Goal: Information Seeking & Learning: Find specific fact

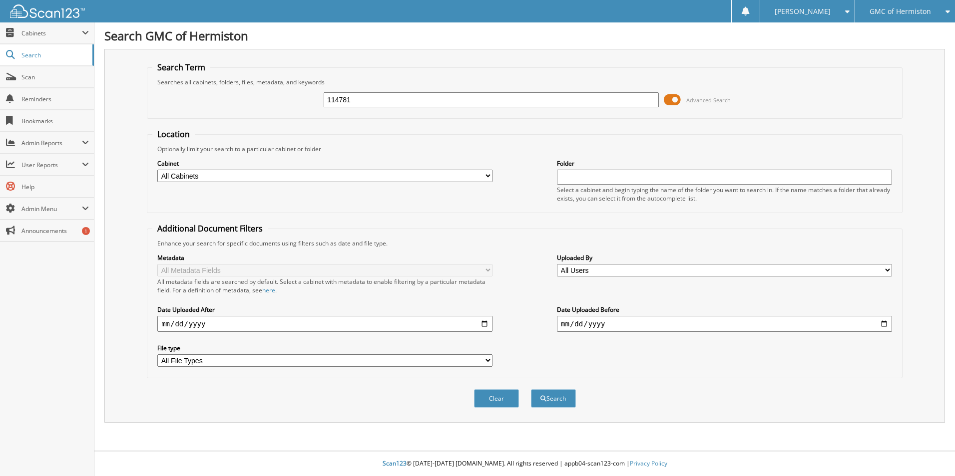
type input "114781"
click at [531, 389] on button "Search" at bounding box center [553, 398] width 45 height 18
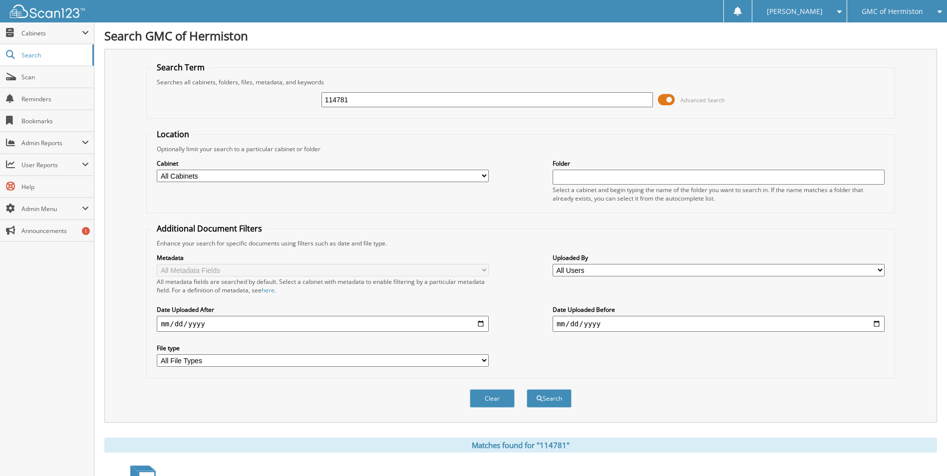
scroll to position [137, 0]
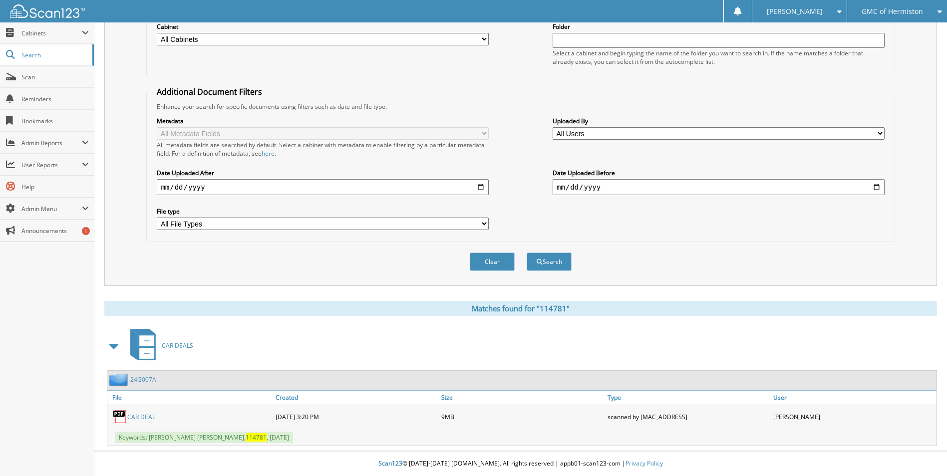
click at [138, 415] on link "CAR DEAL" at bounding box center [141, 417] width 28 height 8
click at [893, 14] on span "GMC of Hermiston" at bounding box center [892, 11] width 61 height 6
click at [884, 33] on link "[PERSON_NAME] Toyota of Hermiston" at bounding box center [897, 35] width 100 height 27
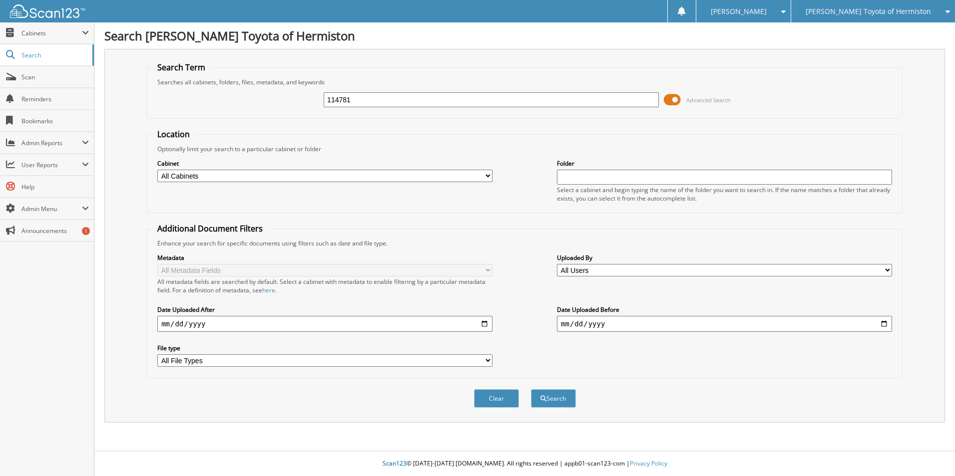
type input "114781"
click at [531, 389] on button "Search" at bounding box center [553, 398] width 45 height 18
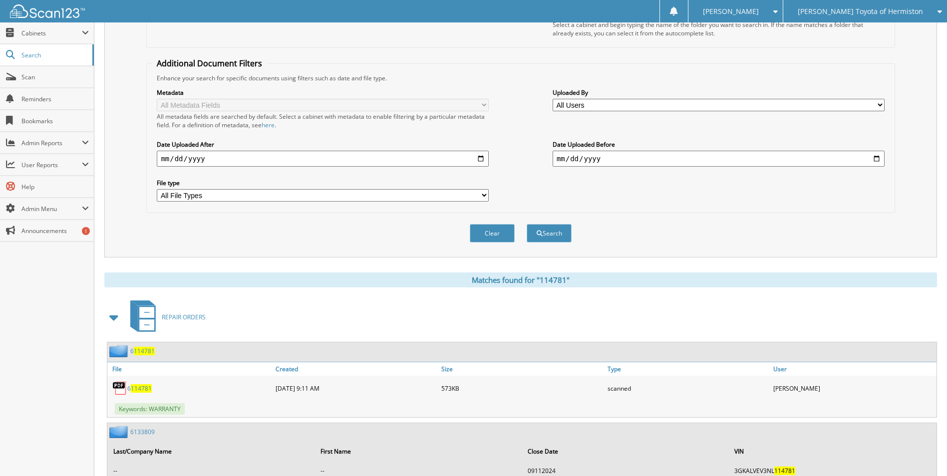
scroll to position [268, 0]
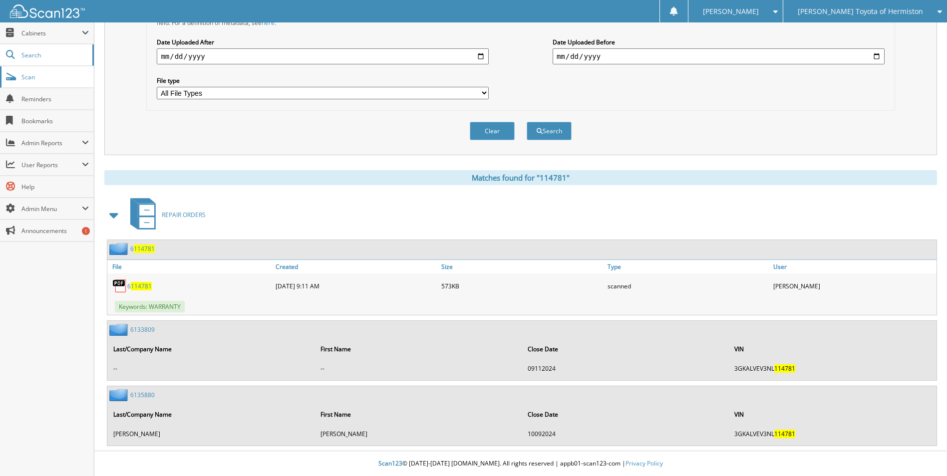
click at [25, 73] on span "Scan" at bounding box center [54, 77] width 67 height 8
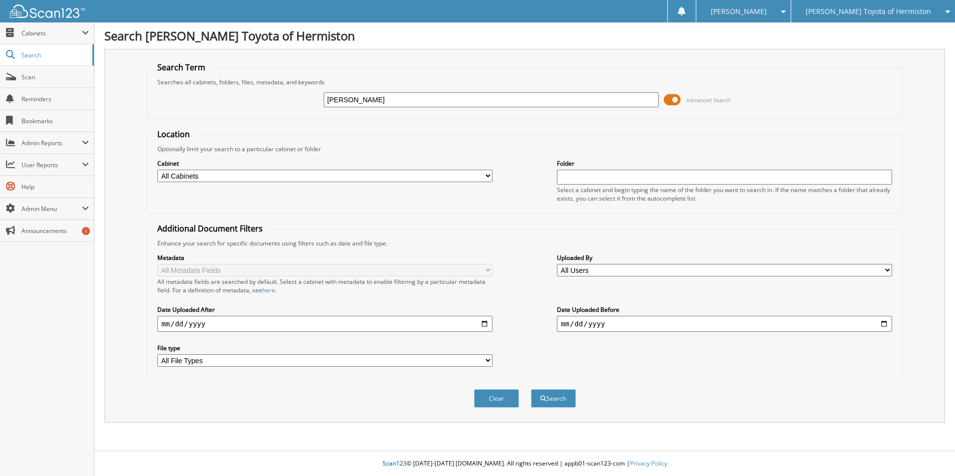
type input "garcia alvarez"
click at [531, 389] on button "Search" at bounding box center [553, 398] width 45 height 18
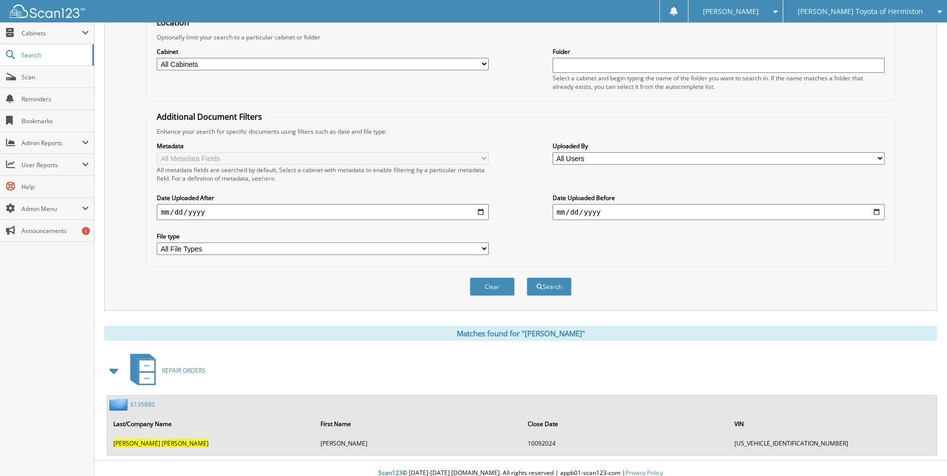
scroll to position [122, 0]
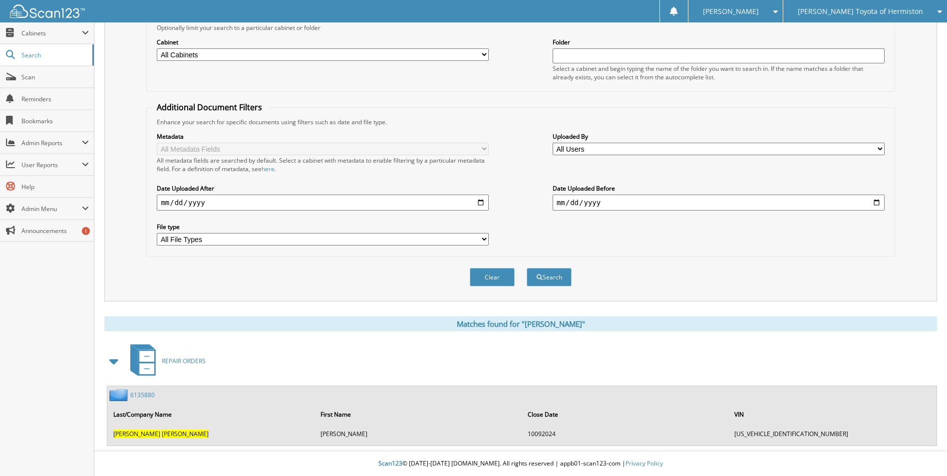
click at [871, 11] on span "[PERSON_NAME] Toyota of Hermiston" at bounding box center [860, 11] width 125 height 6
click at [863, 35] on link "GMC of Hermiston" at bounding box center [865, 30] width 164 height 17
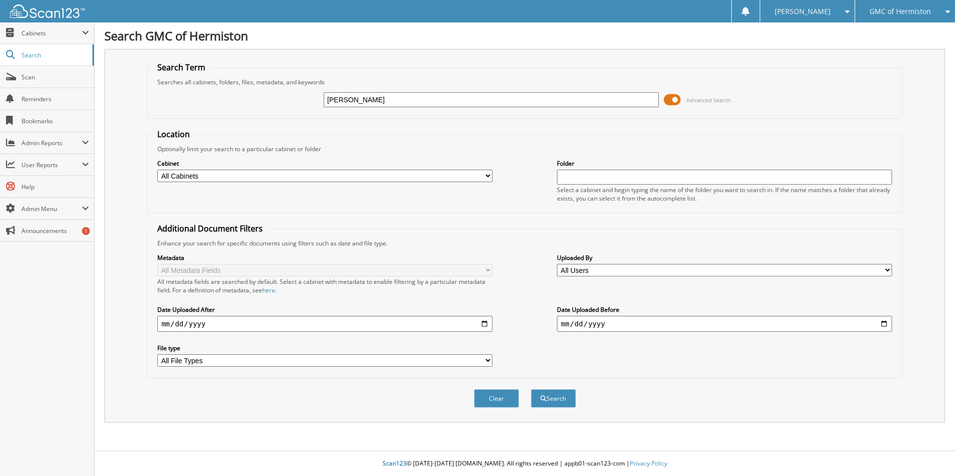
type input "[PERSON_NAME]"
click at [531, 389] on button "Search" at bounding box center [553, 398] width 45 height 18
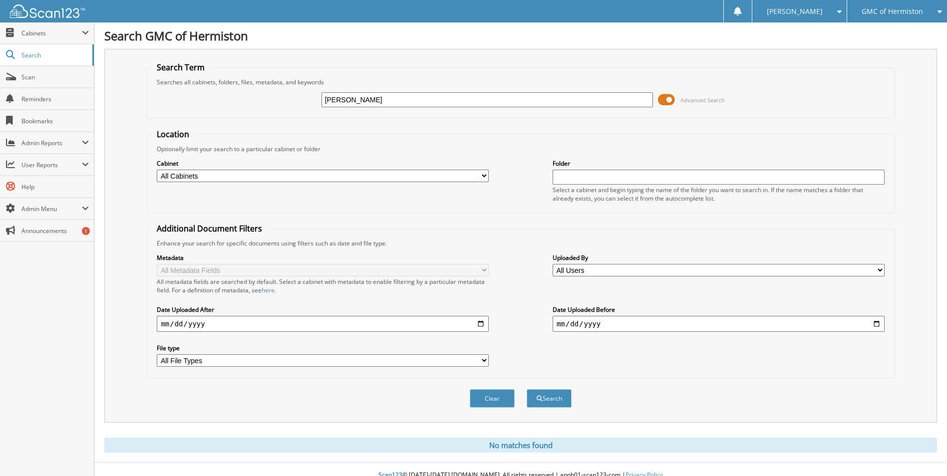
type input "[PERSON_NAME]"
click at [527, 389] on button "Search" at bounding box center [549, 398] width 45 height 18
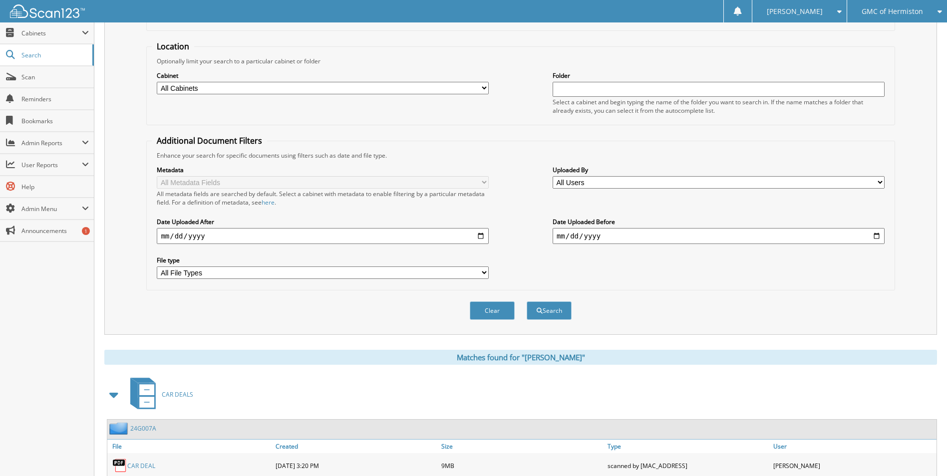
scroll to position [137, 0]
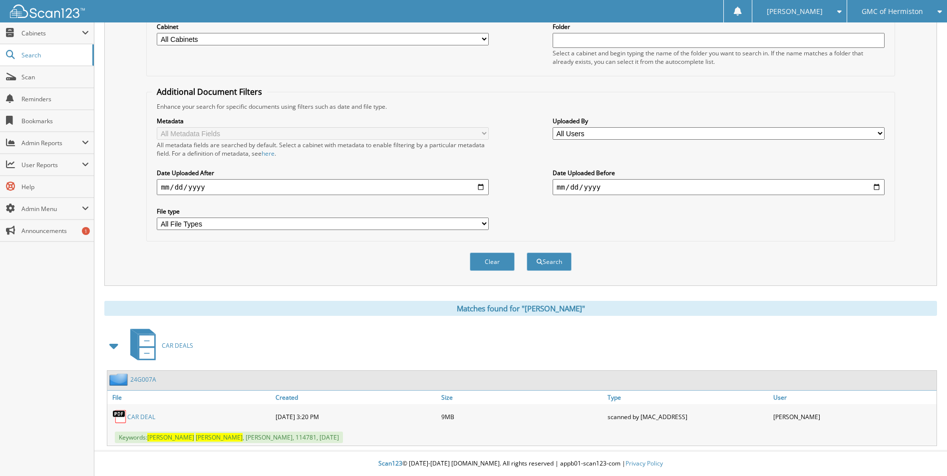
click at [138, 417] on link "CAR DEAL" at bounding box center [141, 417] width 28 height 8
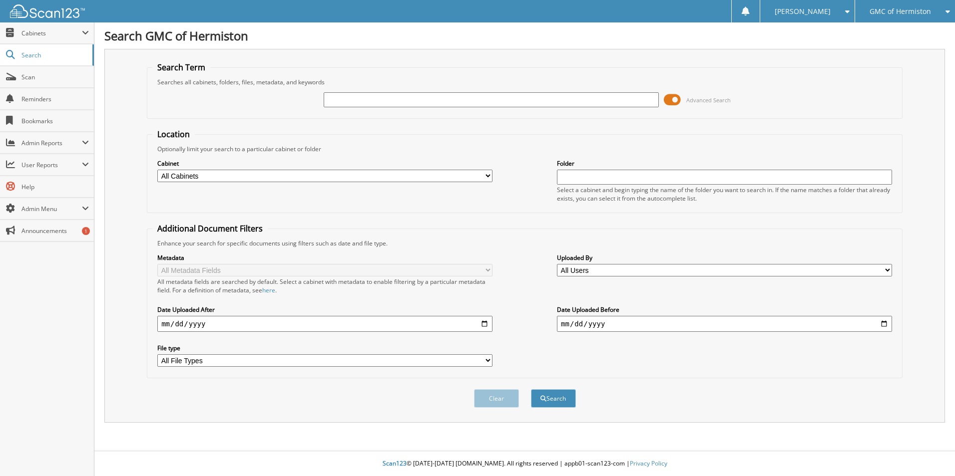
click at [600, 176] on input "text" at bounding box center [724, 177] width 335 height 15
type input "nl114781"
click at [531, 389] on button "Search" at bounding box center [553, 398] width 45 height 18
drag, startPoint x: 612, startPoint y: 173, endPoint x: 436, endPoint y: 156, distance: 177.1
click at [452, 165] on div "Cabinet All Cabinets ACCOUNTS PAYABLE CAR DEALS DEAD DEALS HR PARTS Folder" at bounding box center [524, 180] width 745 height 54
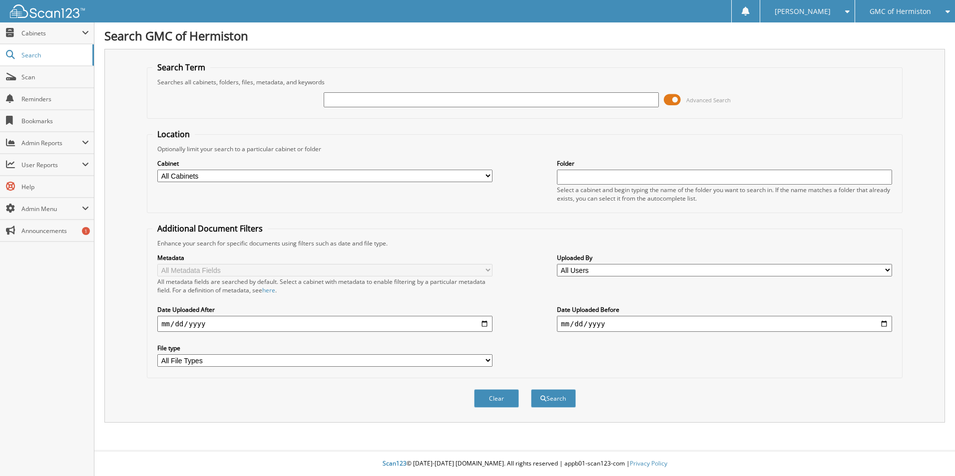
click at [373, 102] on input "text" at bounding box center [491, 99] width 335 height 15
type input "n"
type input "114781"
click at [531, 389] on button "Search" at bounding box center [553, 398] width 45 height 18
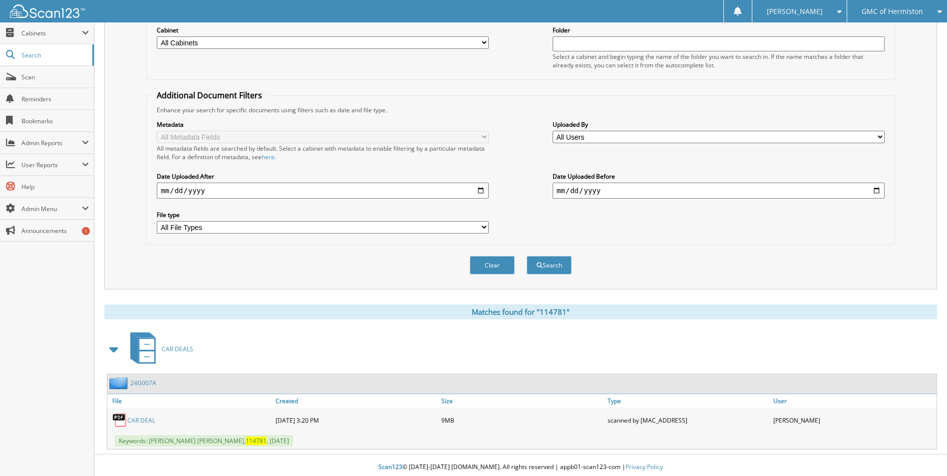
scroll to position [137, 0]
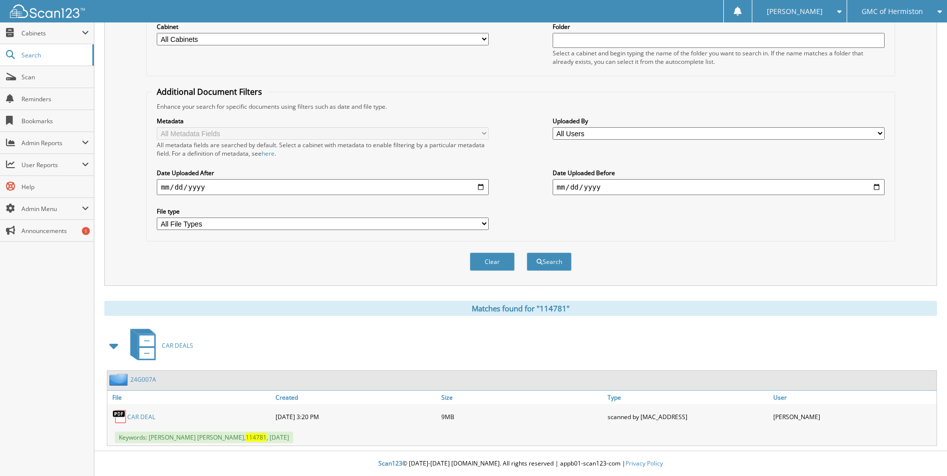
click at [140, 382] on link "24G007A" at bounding box center [143, 380] width 26 height 8
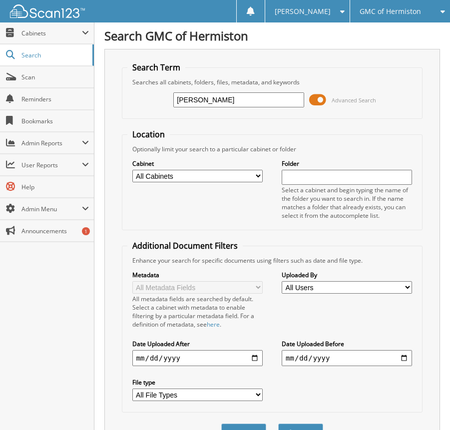
type input "skaggs"
click at [278, 423] on button "Search" at bounding box center [300, 432] width 45 height 18
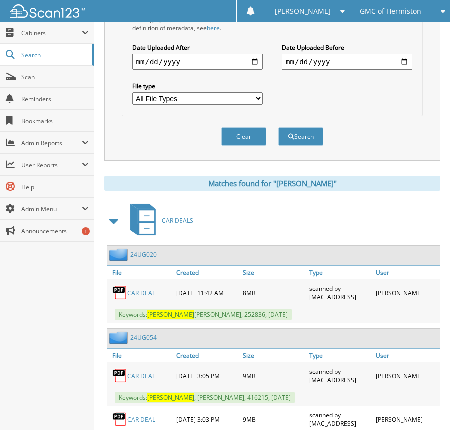
scroll to position [346, 0]
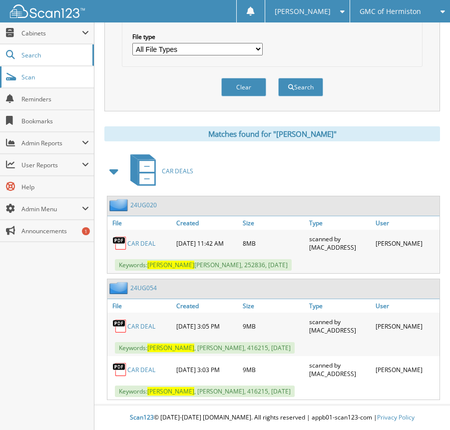
click at [20, 78] on link "Scan" at bounding box center [47, 76] width 94 height 21
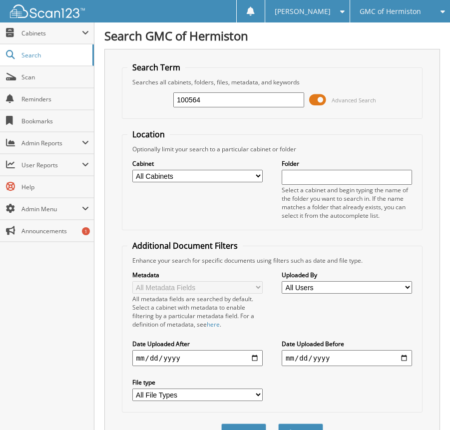
type input "100564"
click at [278, 423] on button "Search" at bounding box center [300, 432] width 45 height 18
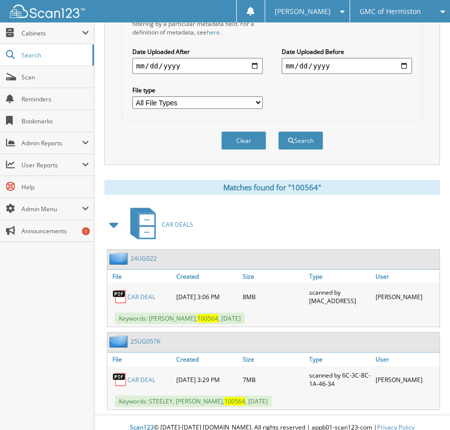
scroll to position [300, 0]
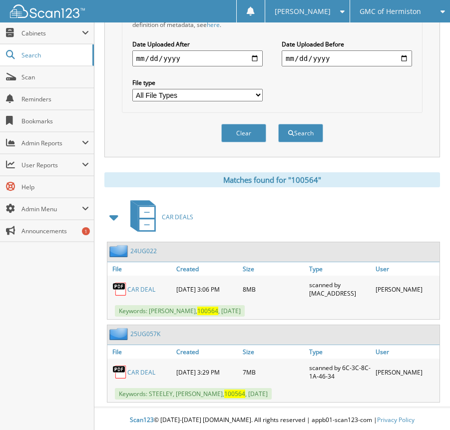
click at [143, 287] on link "CAR DEAL" at bounding box center [141, 289] width 28 height 8
click at [144, 251] on link "24UG022" at bounding box center [143, 251] width 26 height 8
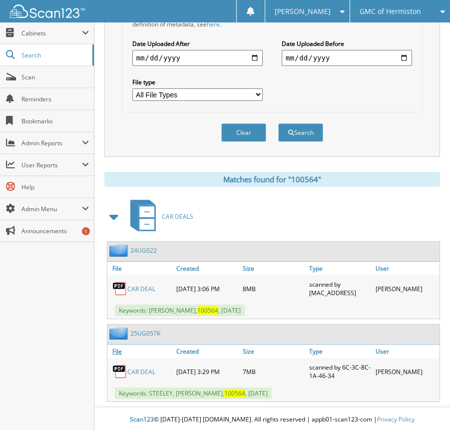
scroll to position [303, 0]
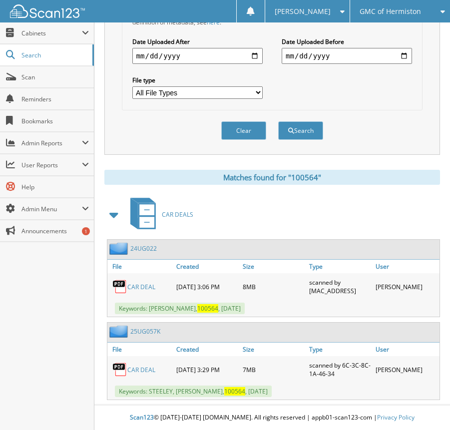
click at [150, 246] on link "24UG022" at bounding box center [143, 248] width 26 height 8
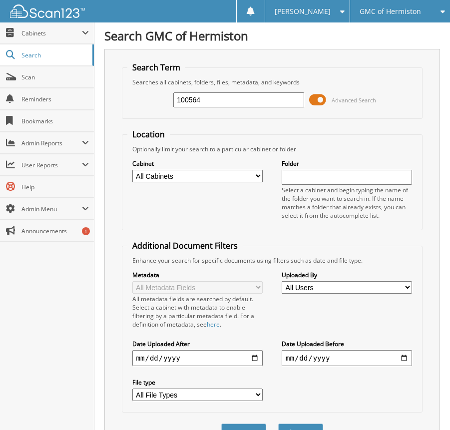
drag, startPoint x: 218, startPoint y: 100, endPoint x: 123, endPoint y: 142, distance: 103.1
click at [123, 142] on form "Search Term Searches all cabinets, folders, files, metadata, and keywords 10056…" at bounding box center [272, 257] width 301 height 391
type input "252836"
click at [278, 423] on button "Search" at bounding box center [300, 432] width 45 height 18
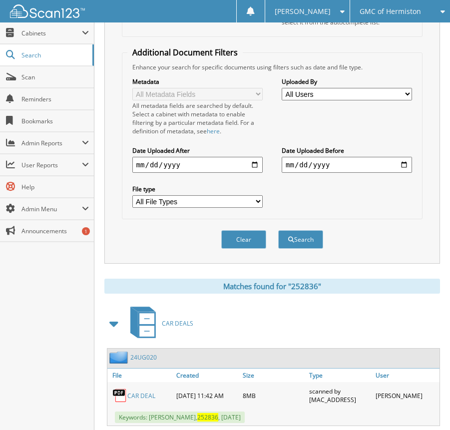
scroll to position [220, 0]
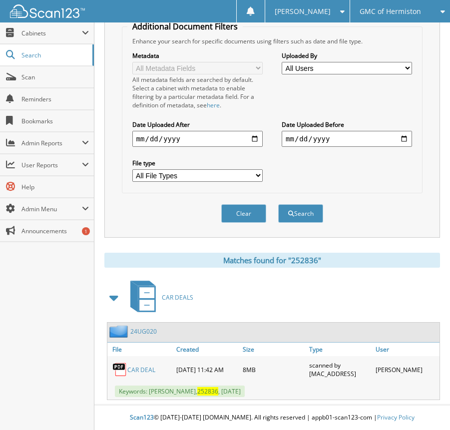
click at [139, 330] on link "24UG020" at bounding box center [143, 331] width 26 height 8
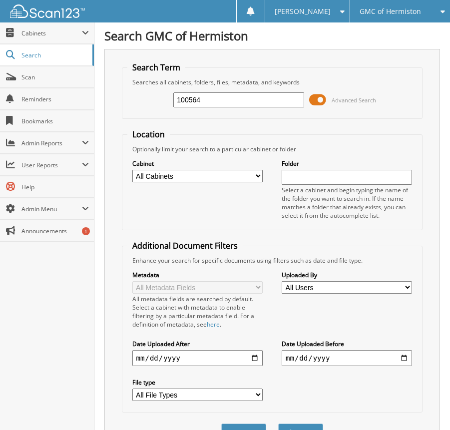
type input "100564"
click at [278, 423] on button "Search" at bounding box center [300, 432] width 45 height 18
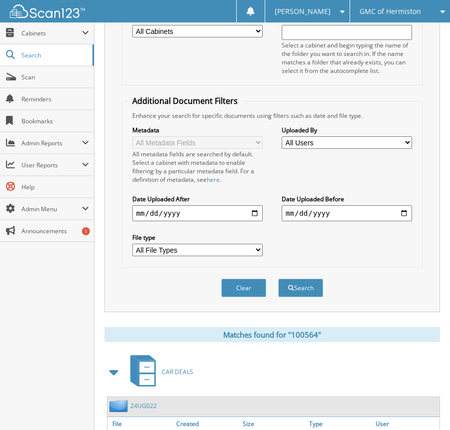
scroll to position [300, 0]
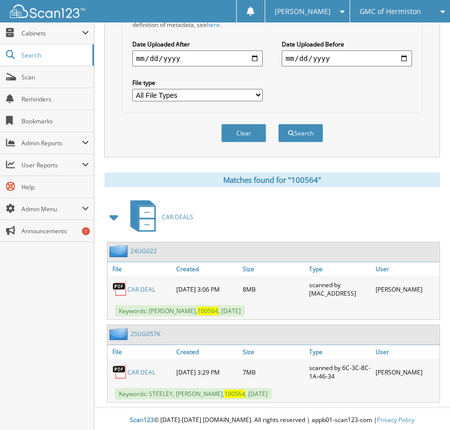
click at [146, 253] on link "24UG022" at bounding box center [143, 251] width 26 height 8
